Goal: Information Seeking & Learning: Learn about a topic

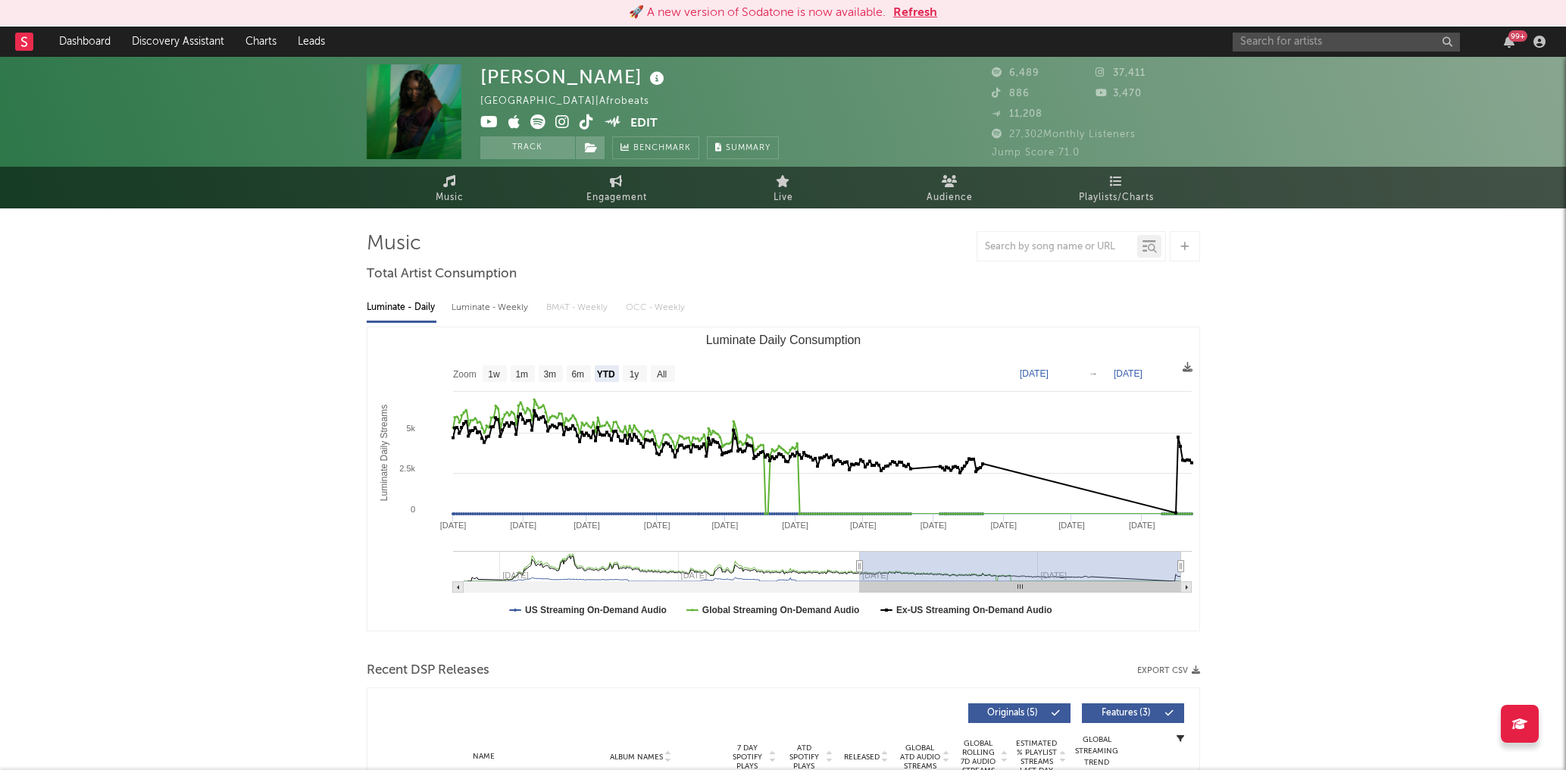
select select "YTD"
click at [1281, 43] on input "text" at bounding box center [1346, 42] width 227 height 19
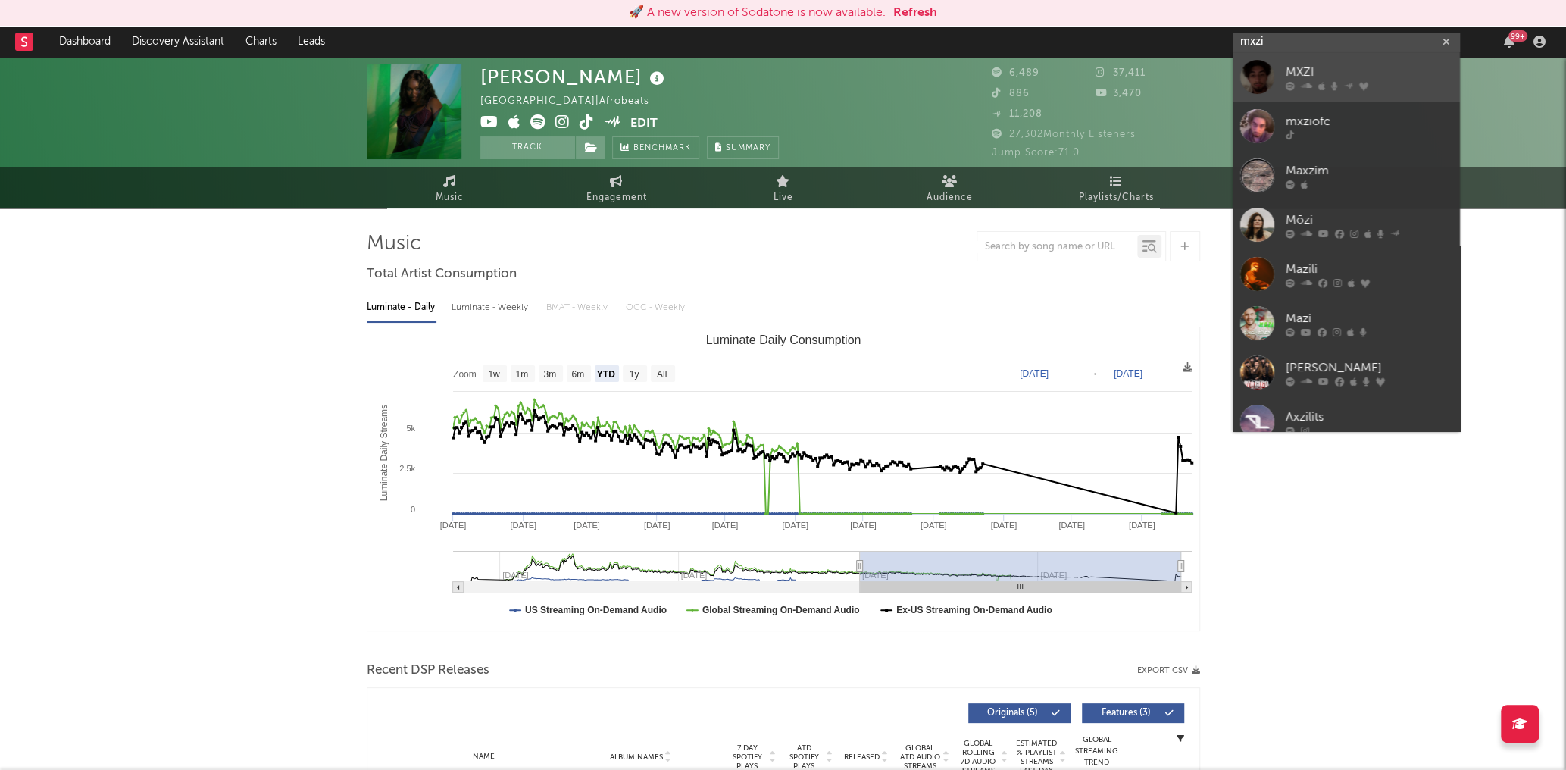
type input "mxzi"
click at [1301, 76] on div "MXZI" at bounding box center [1369, 72] width 167 height 18
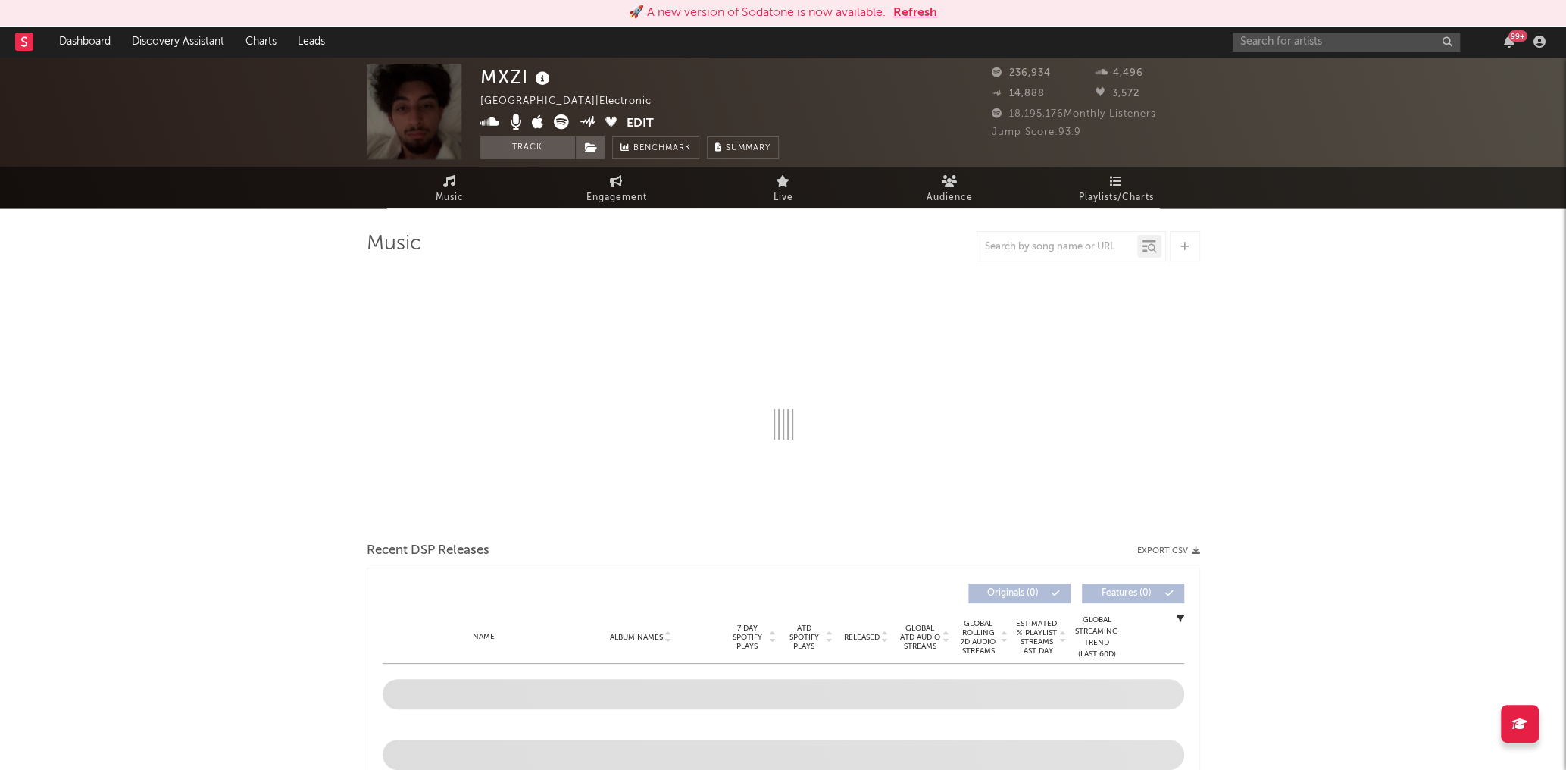
select select "6m"
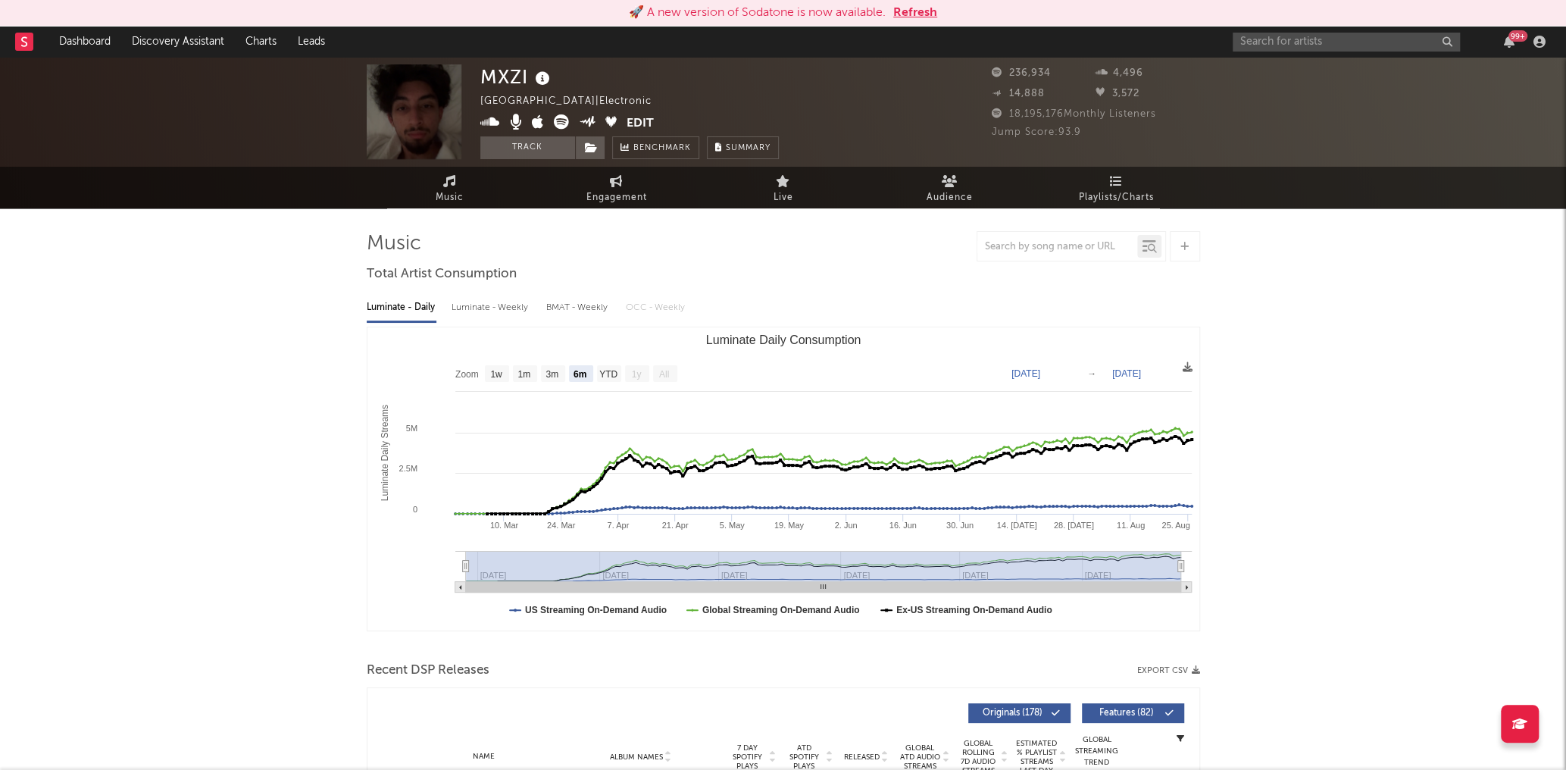
click at [1333, 42] on input "text" at bounding box center [1346, 42] width 227 height 19
type input "mxziofc"
click at [1327, 74] on div "mxziofc" at bounding box center [1369, 72] width 167 height 18
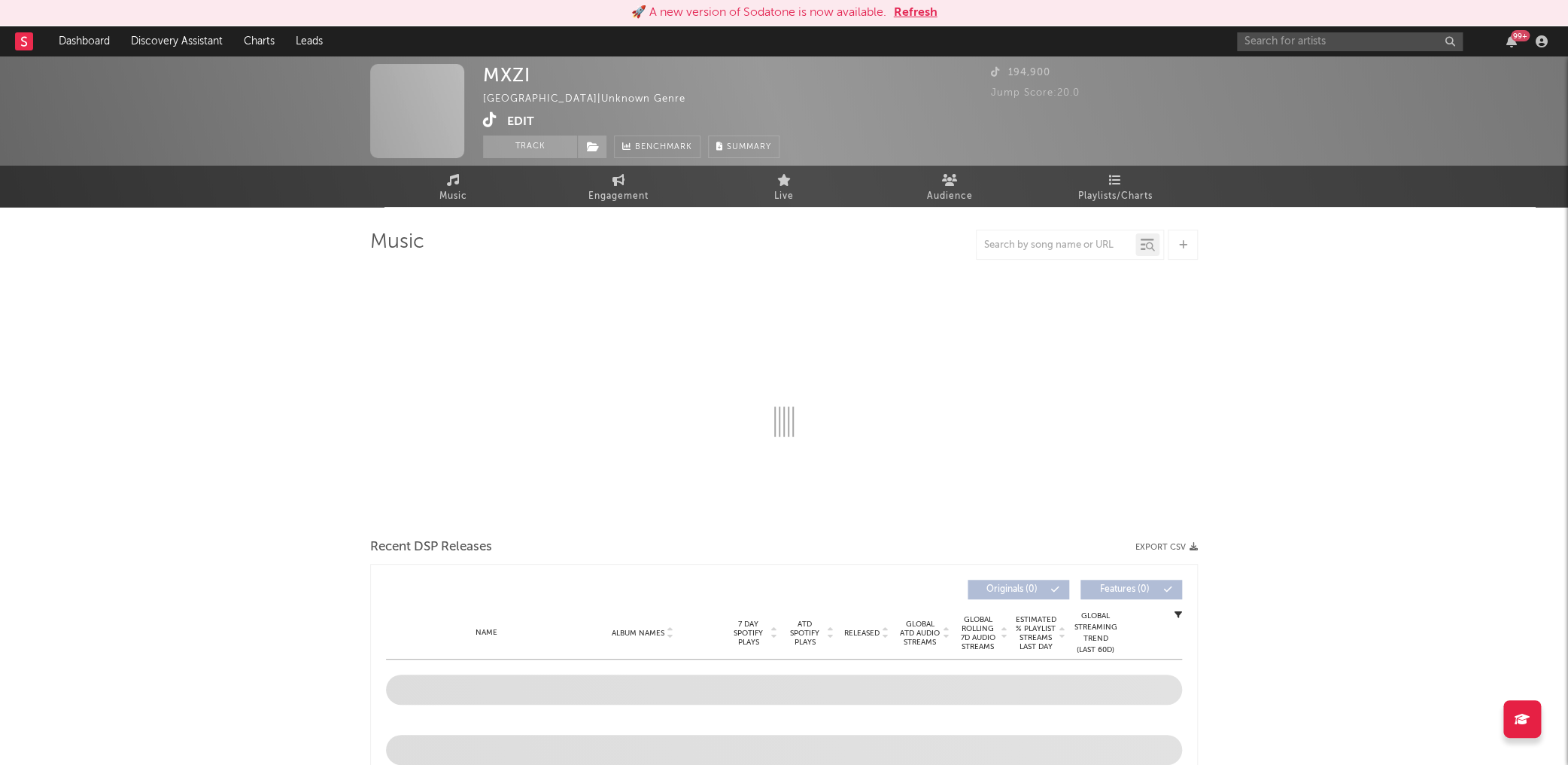
select select "1w"
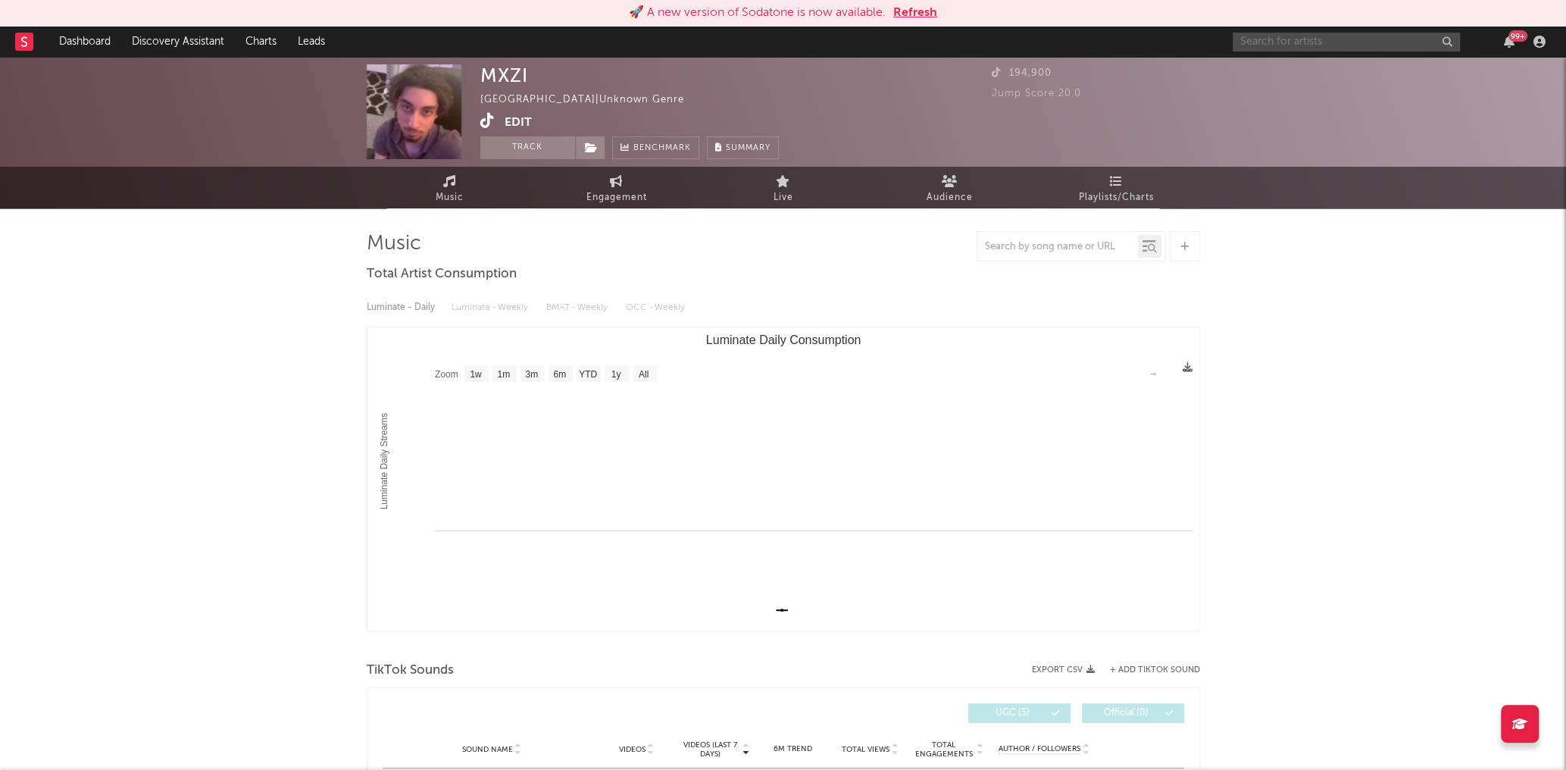
click at [1265, 43] on input "text" at bounding box center [1346, 42] width 227 height 19
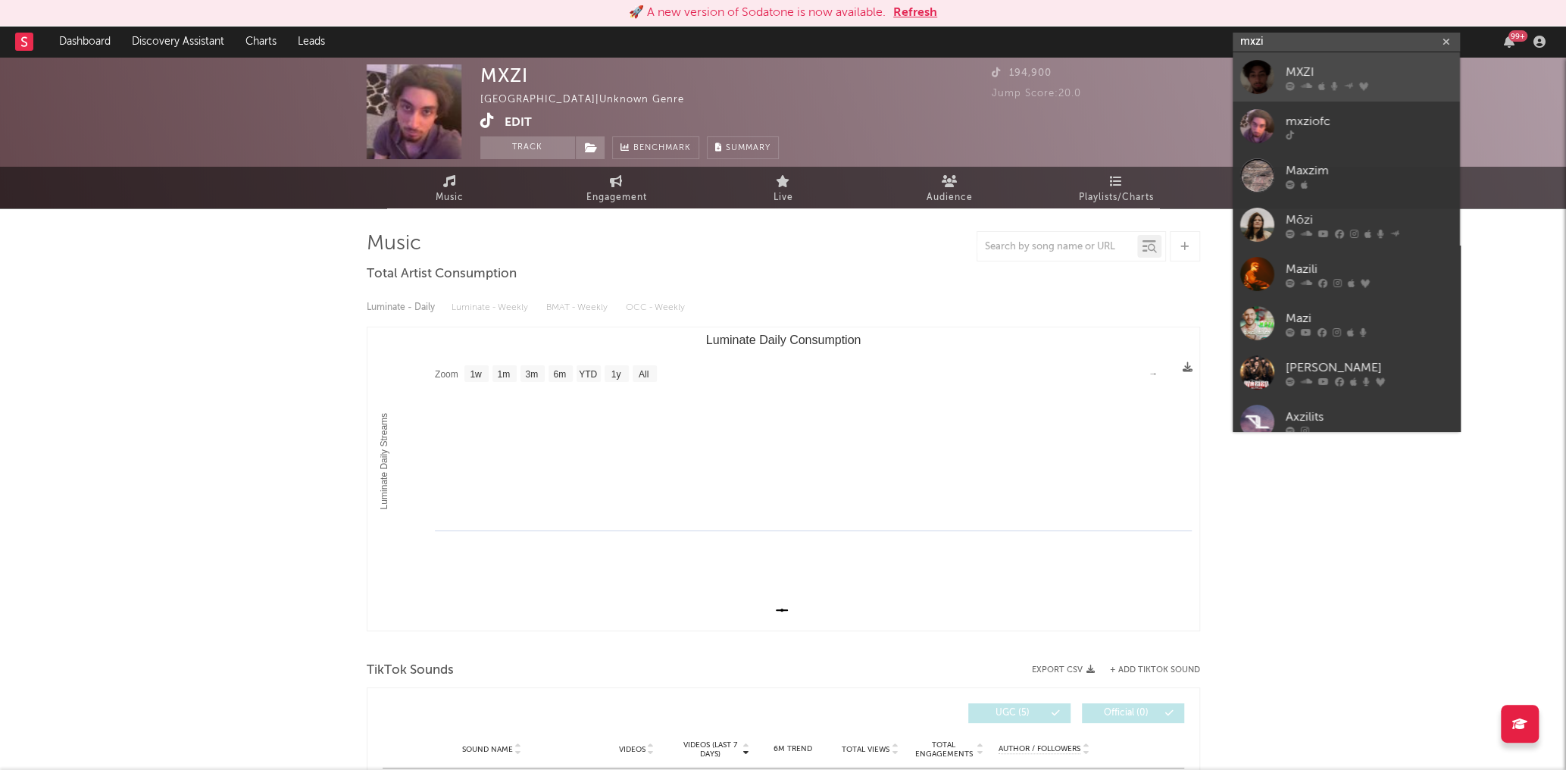
type input "mxzi"
click at [1326, 79] on div "MXZI" at bounding box center [1369, 72] width 167 height 18
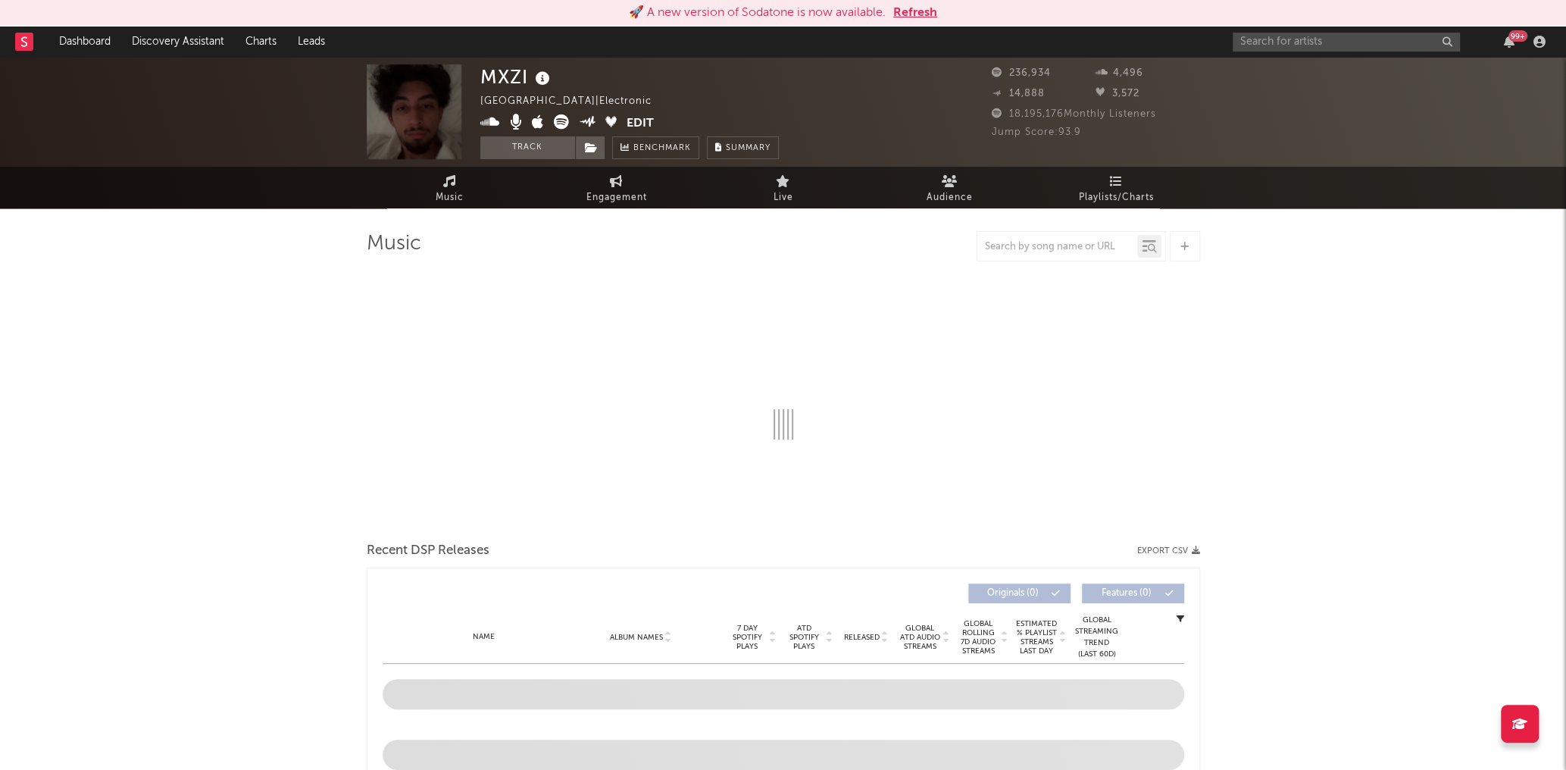
select select "6m"
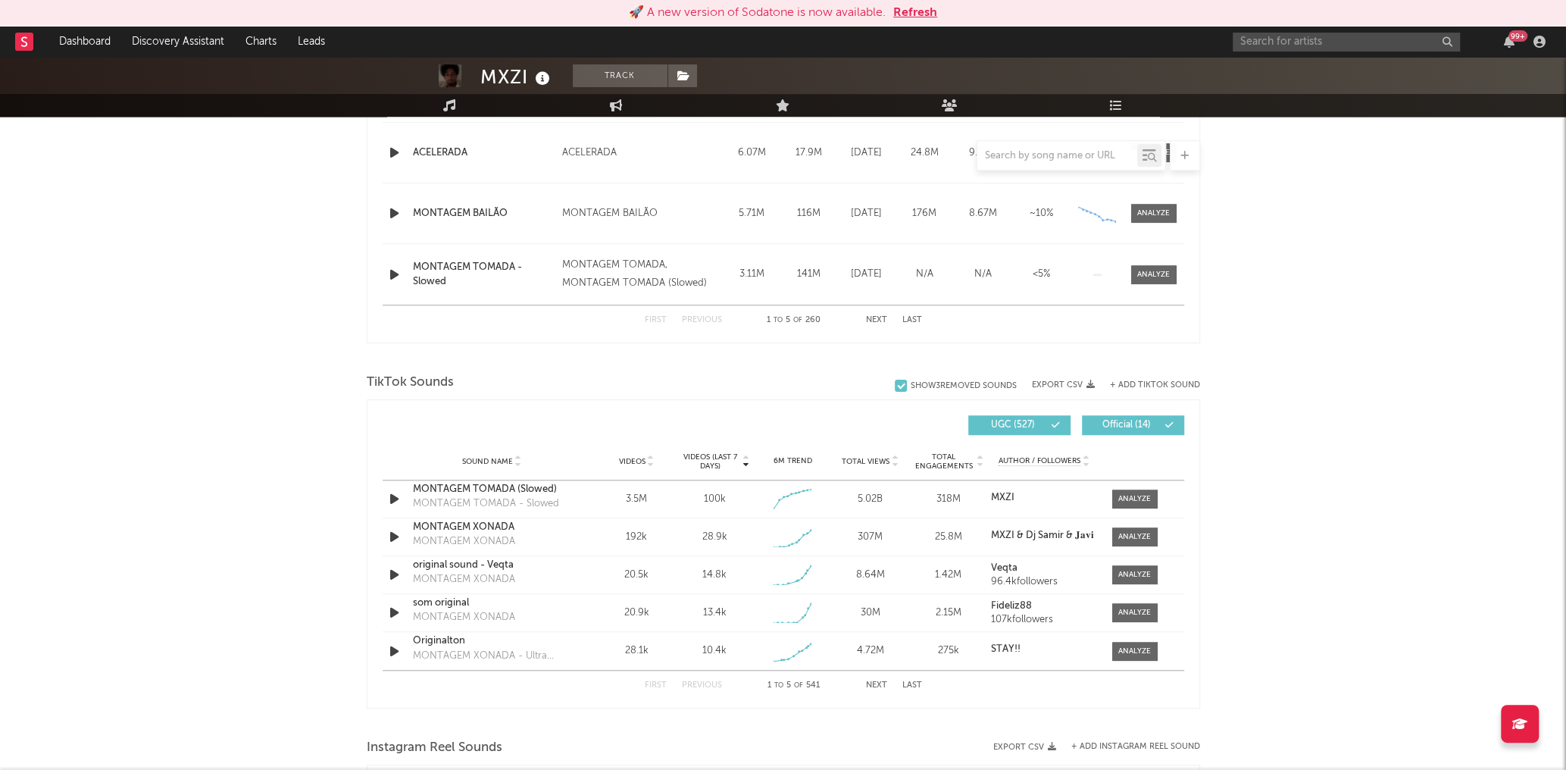
scroll to position [842, 0]
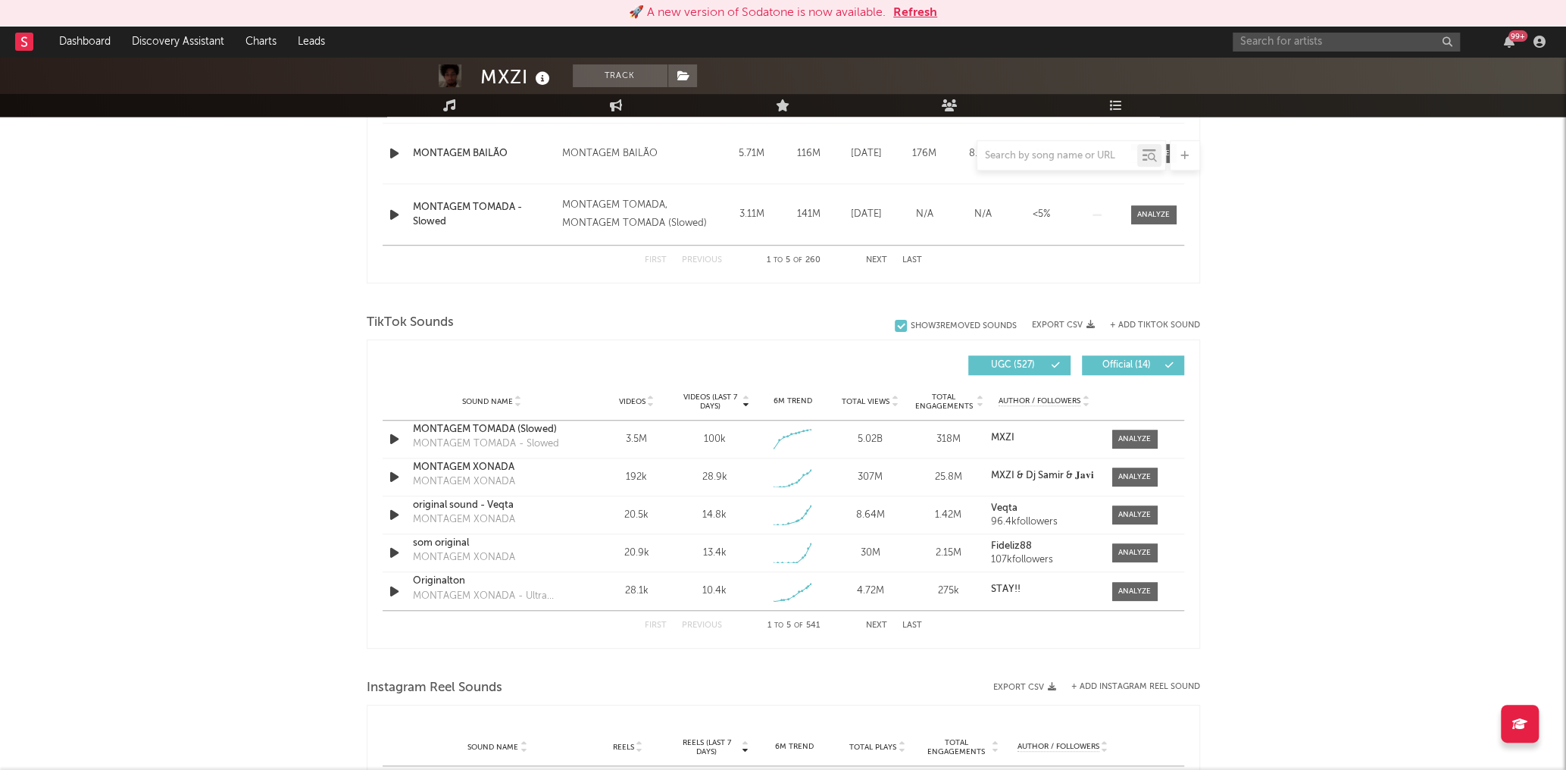
click at [865, 397] on span "Total Views" at bounding box center [866, 401] width 48 height 9
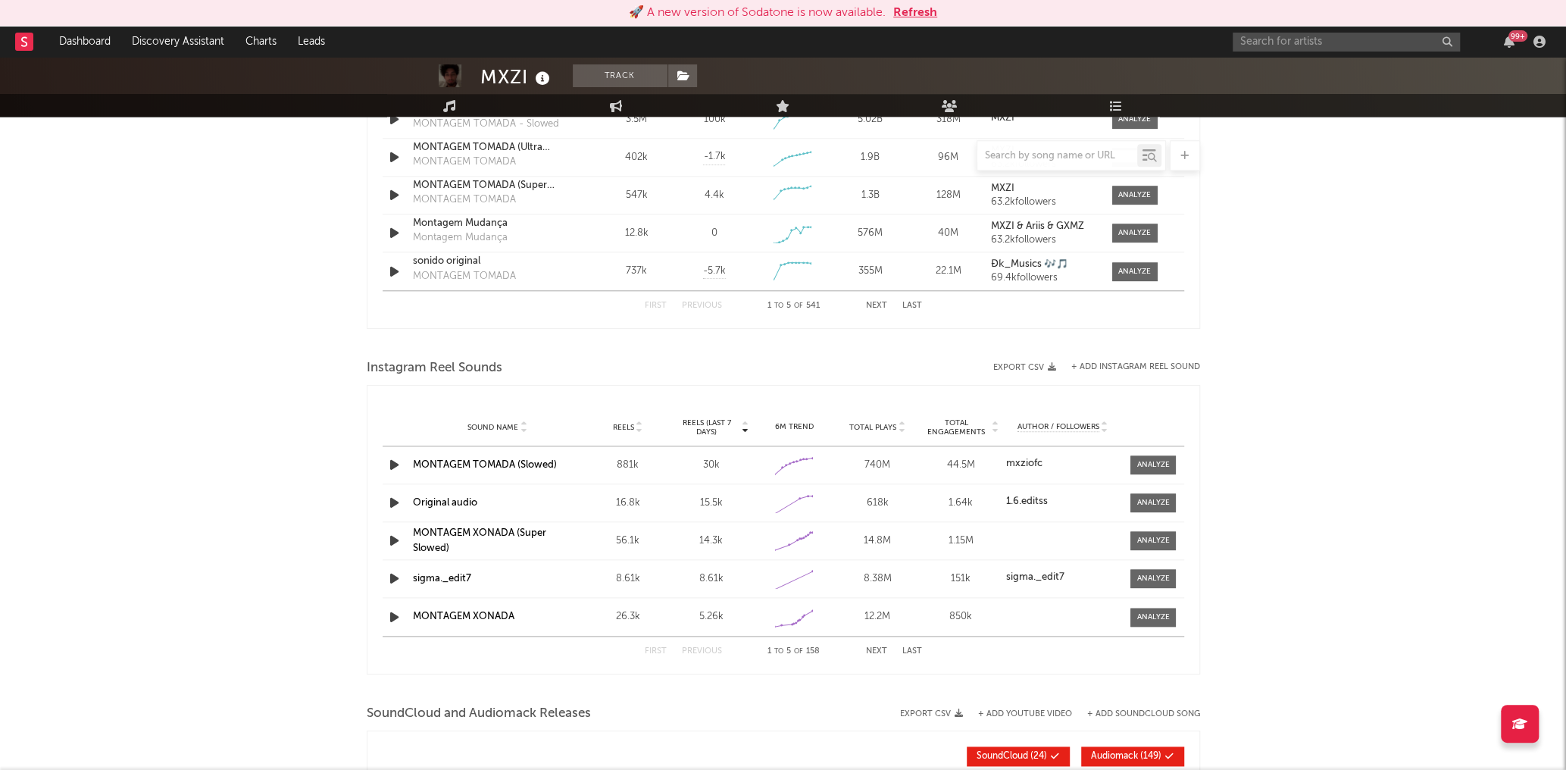
scroll to position [1178, 0]
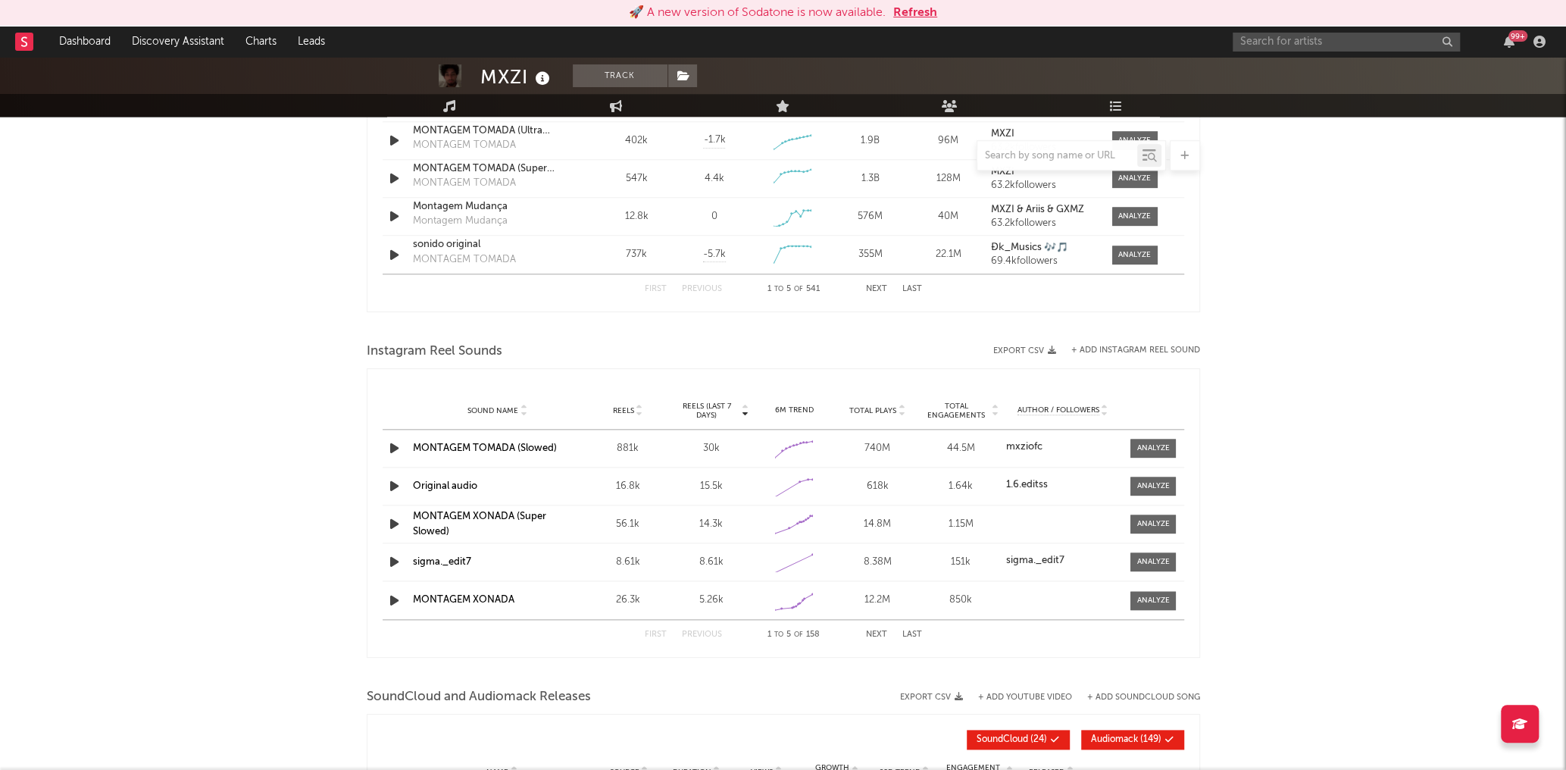
click at [885, 406] on span "Total Plays" at bounding box center [872, 410] width 47 height 9
click at [880, 630] on button "Next" at bounding box center [876, 634] width 21 height 8
click at [706, 632] on button "Previous" at bounding box center [702, 634] width 40 height 8
click at [1026, 446] on strong "mxziofc" at bounding box center [1024, 447] width 36 height 10
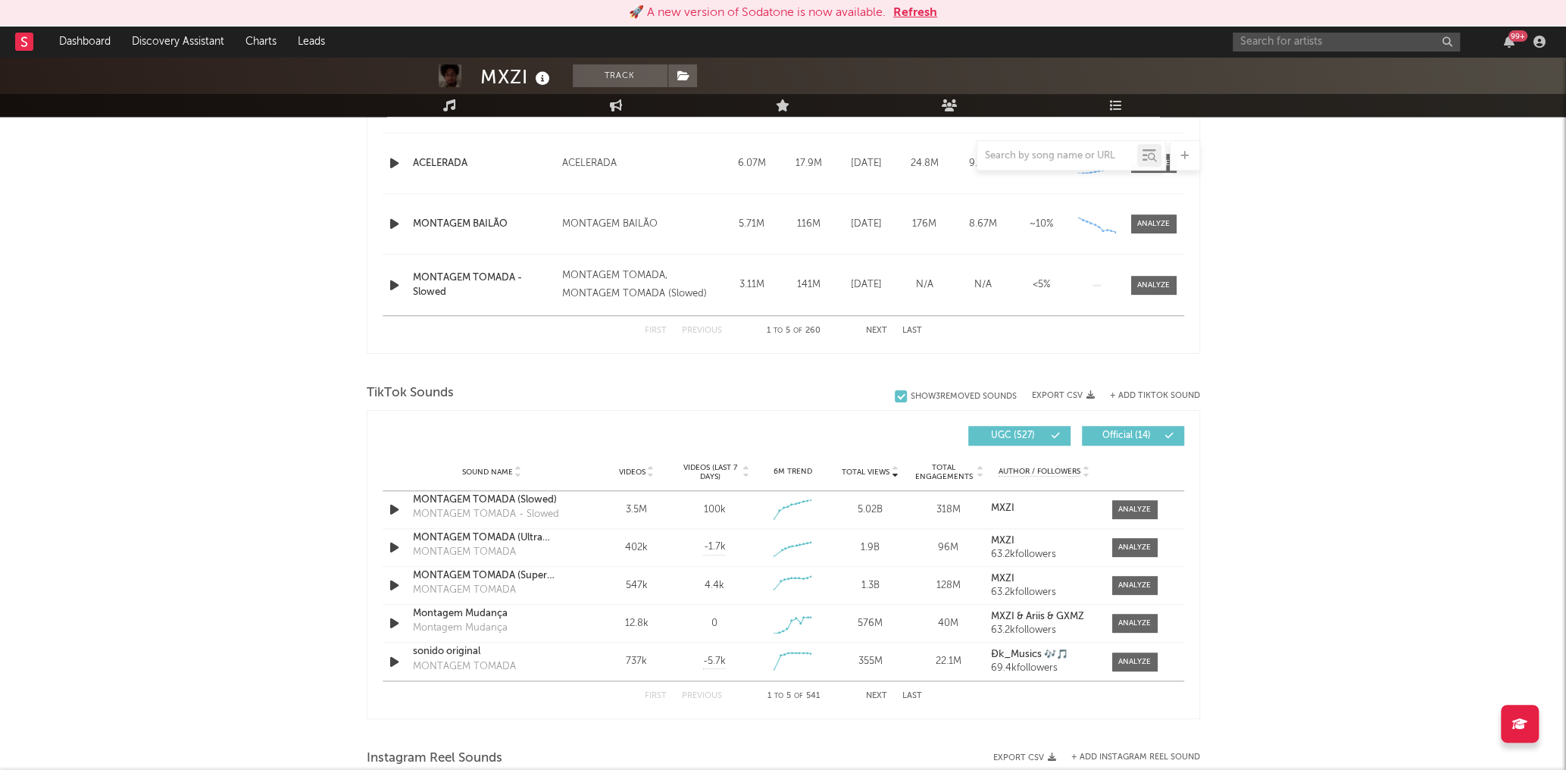
scroll to position [758, 0]
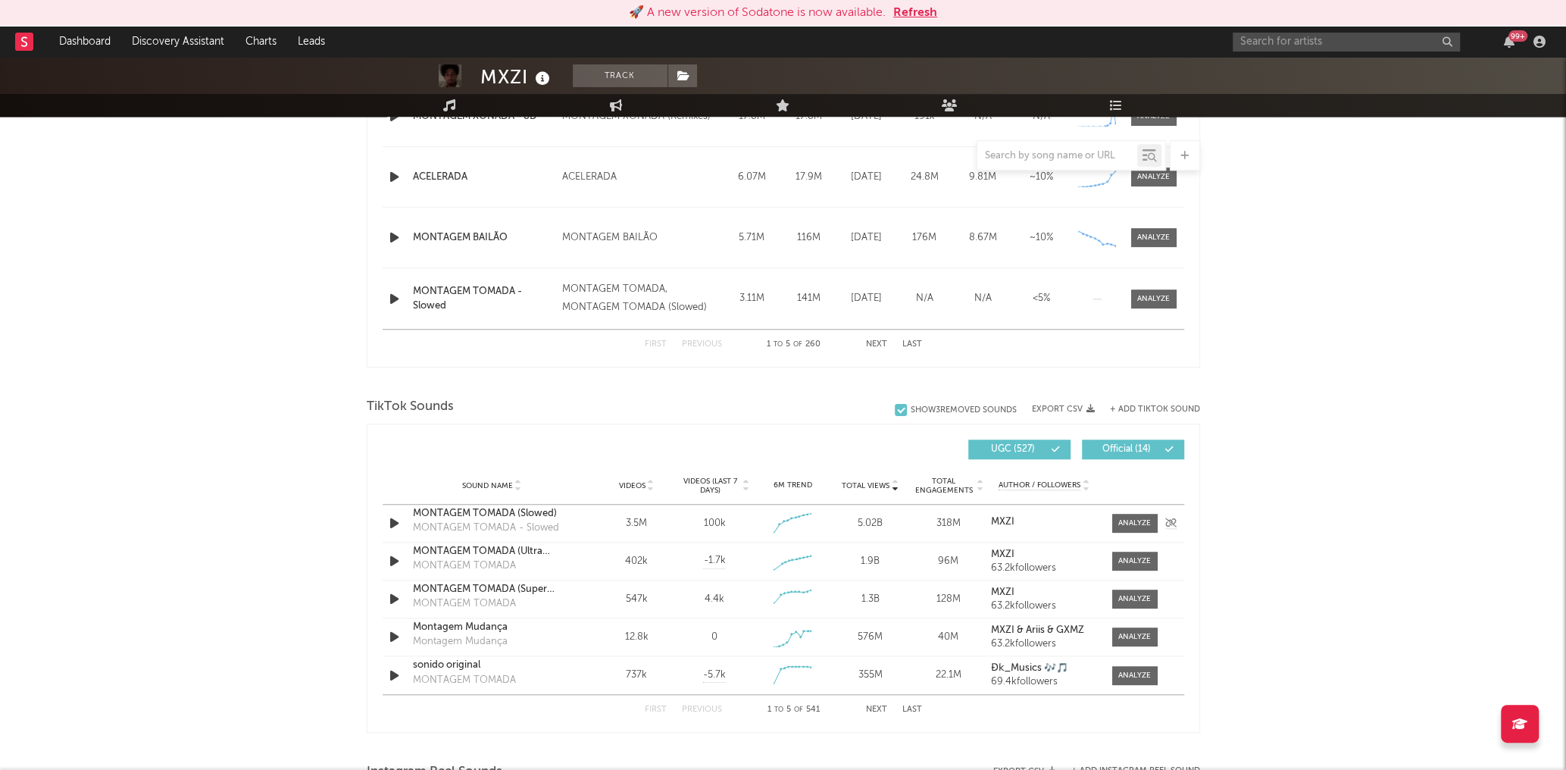
click at [1003, 520] on strong "MXZI" at bounding box center [1002, 522] width 23 height 10
click at [1133, 521] on div at bounding box center [1134, 522] width 33 height 11
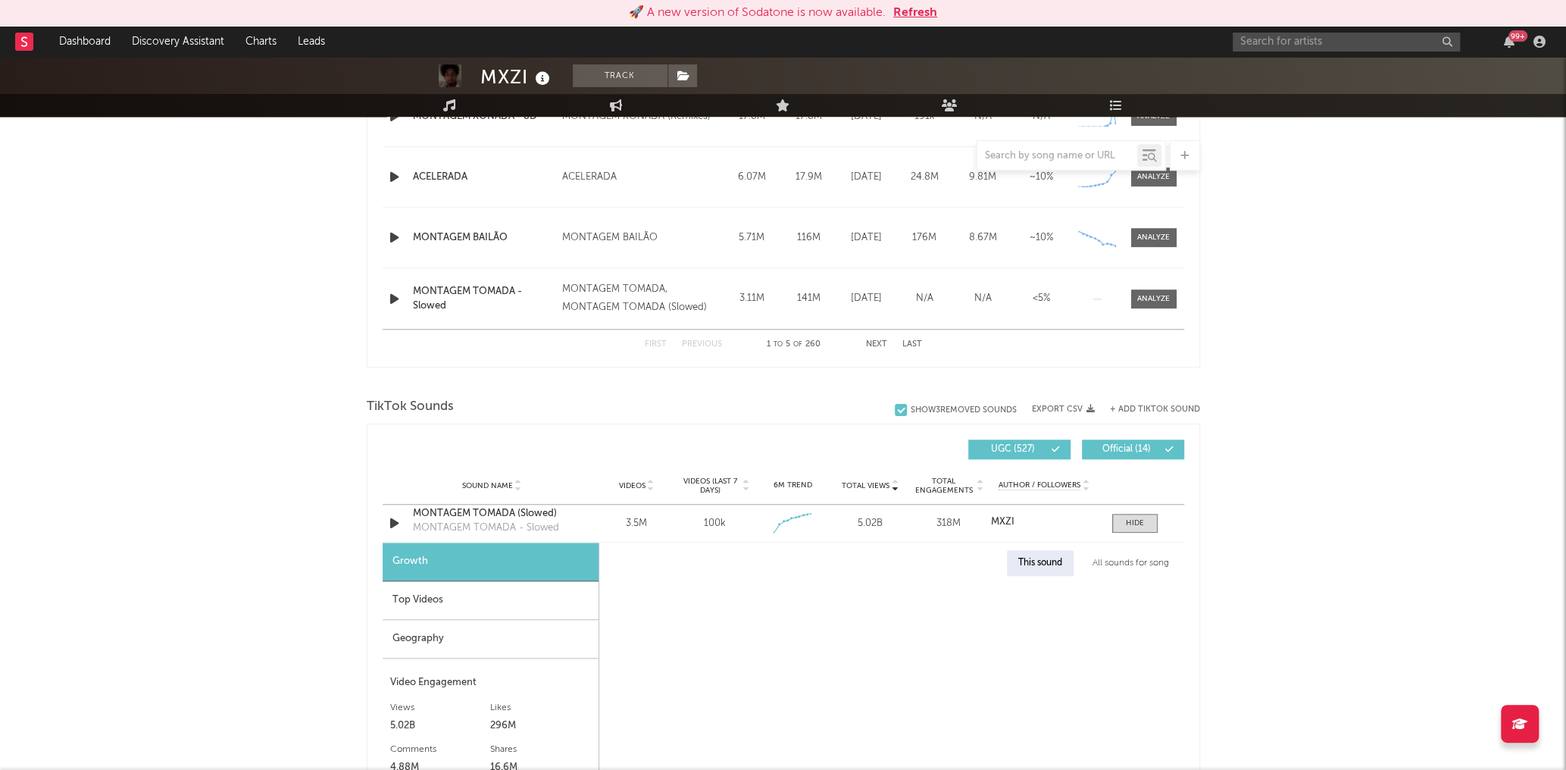
select select "1w"
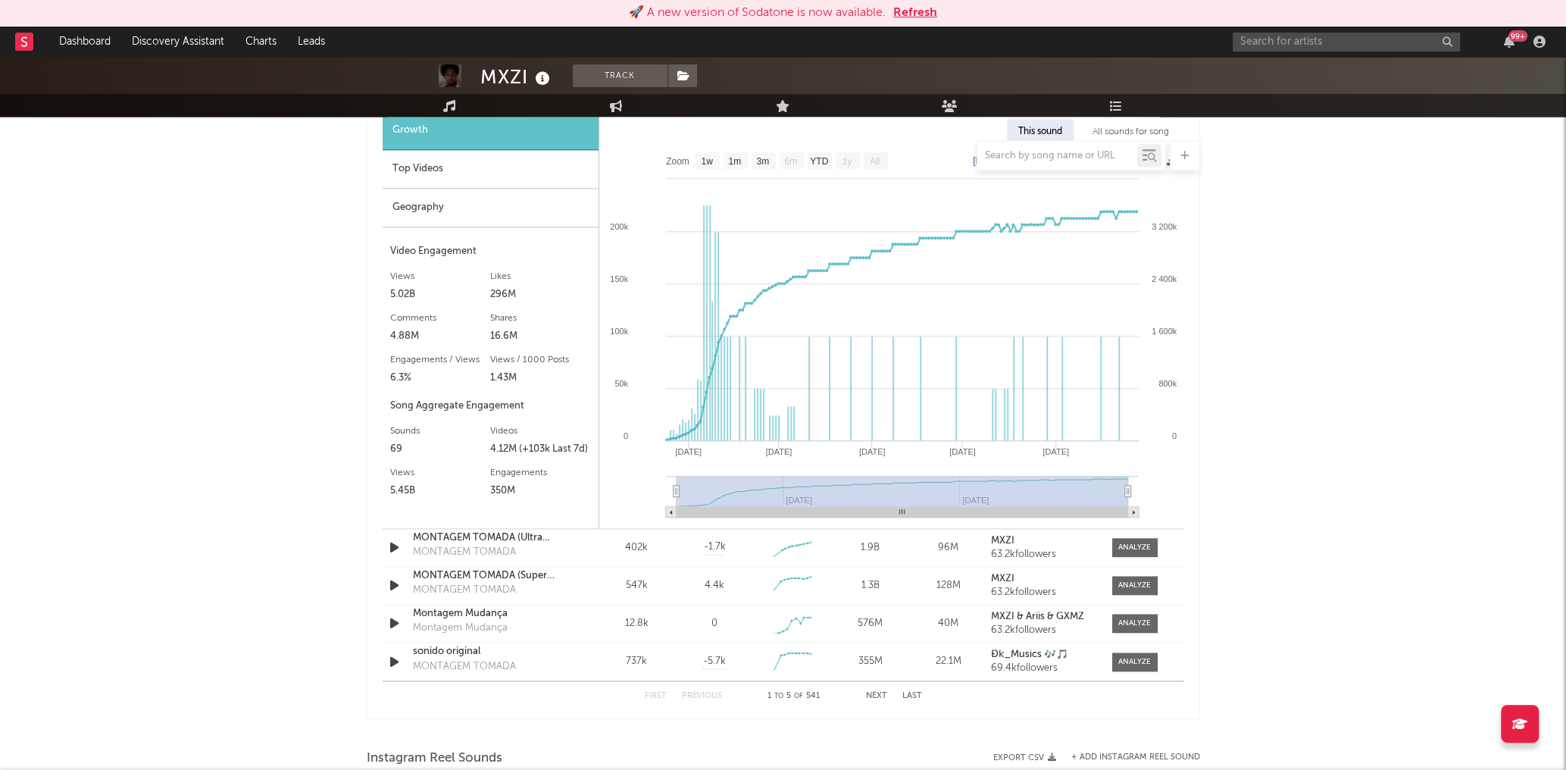
scroll to position [1094, 0]
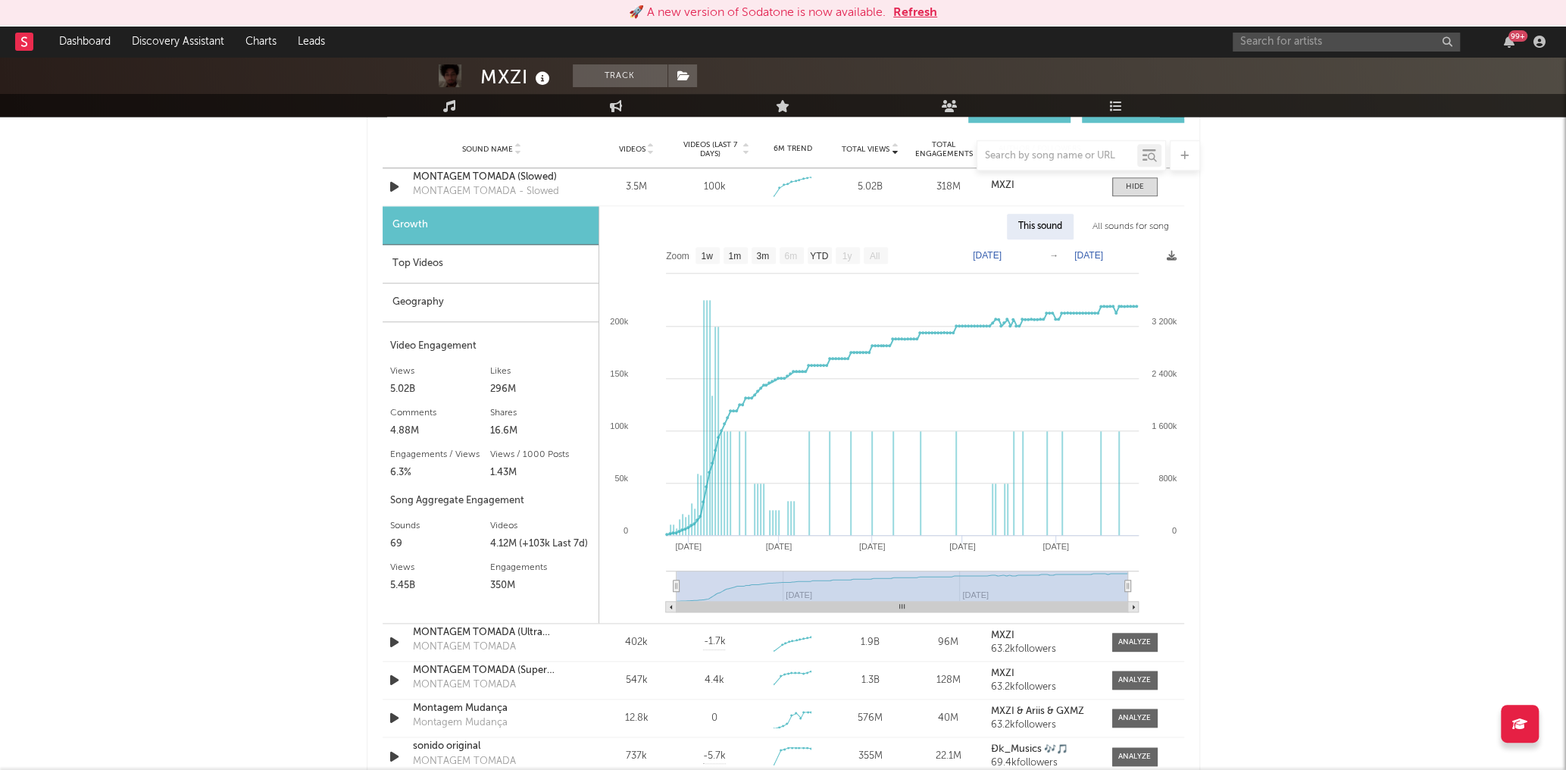
click at [424, 300] on div "Geography" at bounding box center [491, 302] width 216 height 39
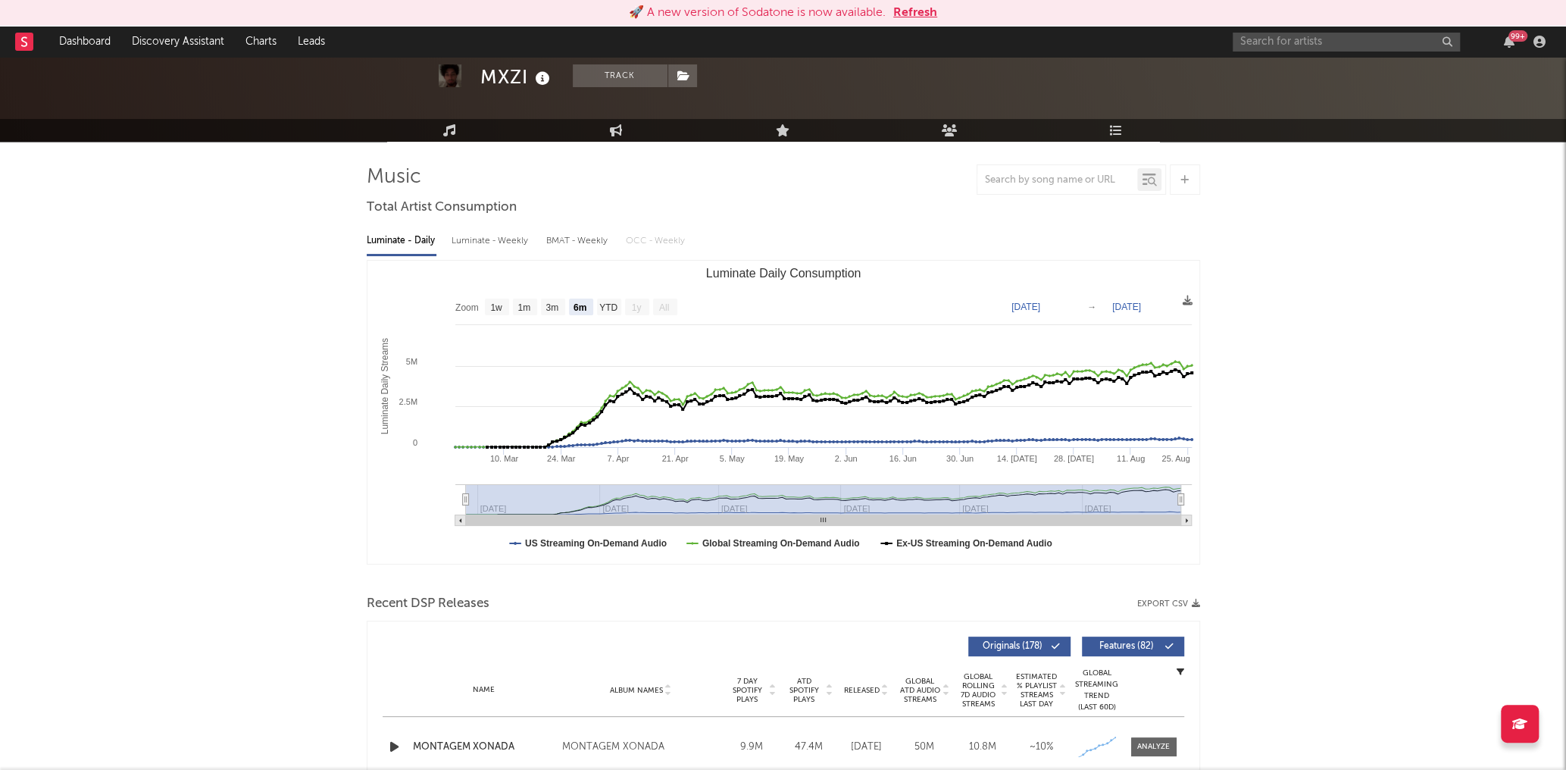
scroll to position [84, 0]
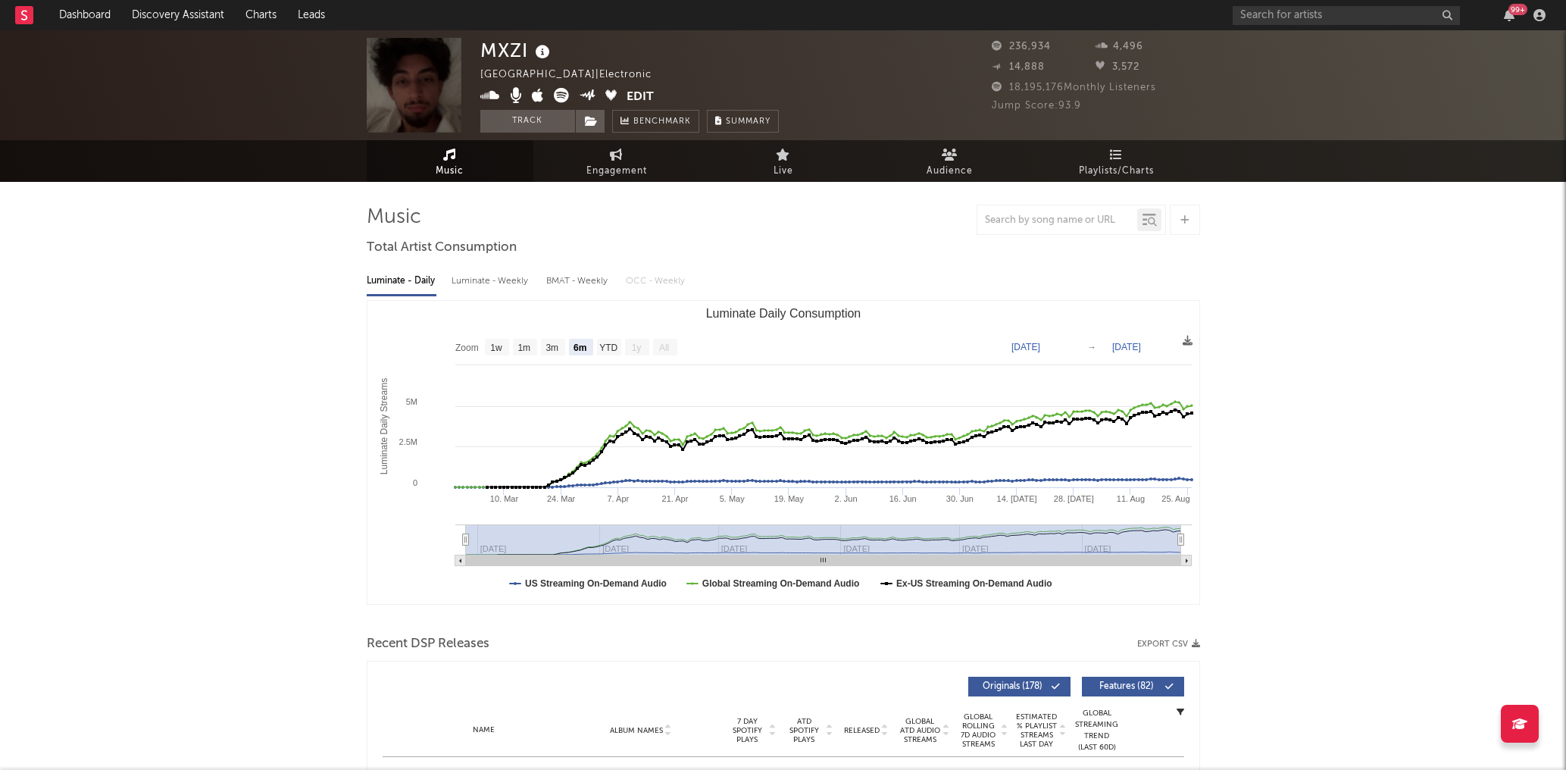
select select "6m"
